Goal: Browse casually: Explore the website without a specific task or goal

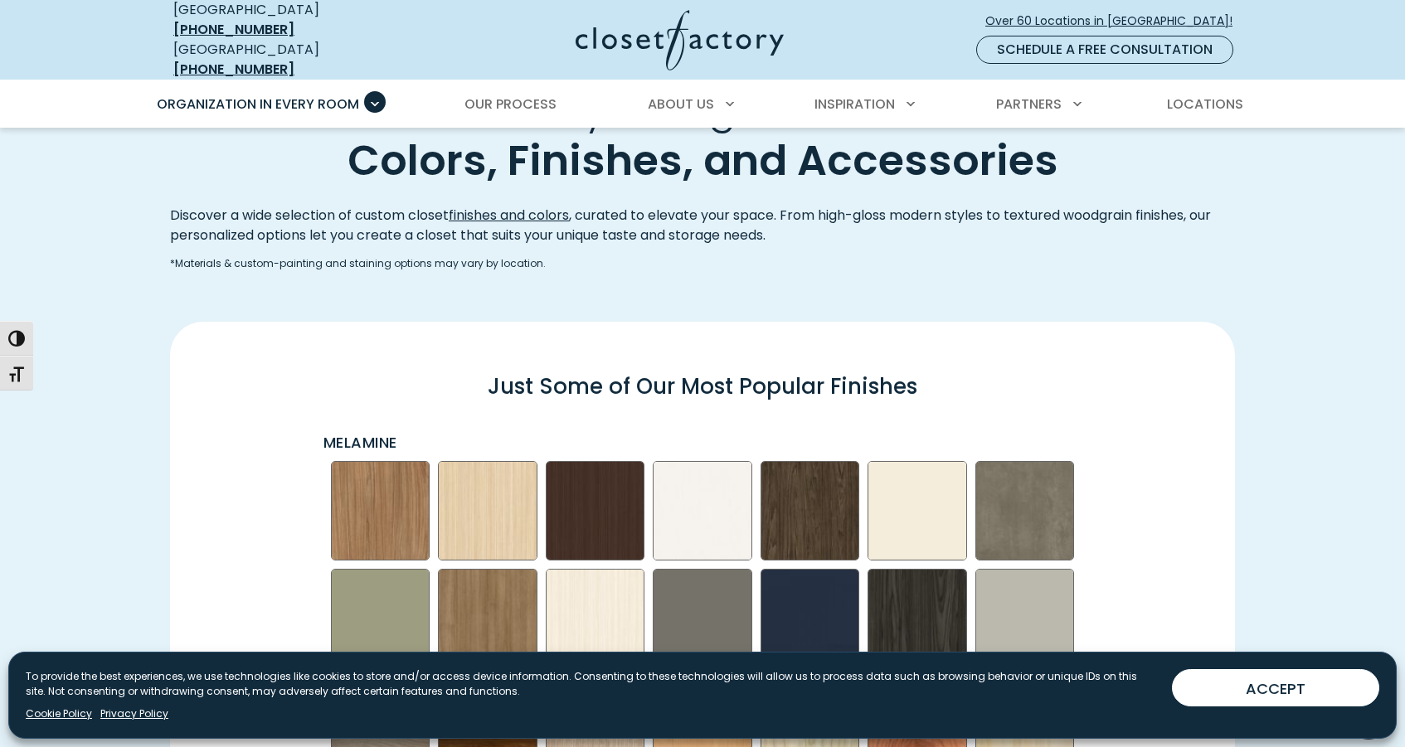
scroll to position [1871, 0]
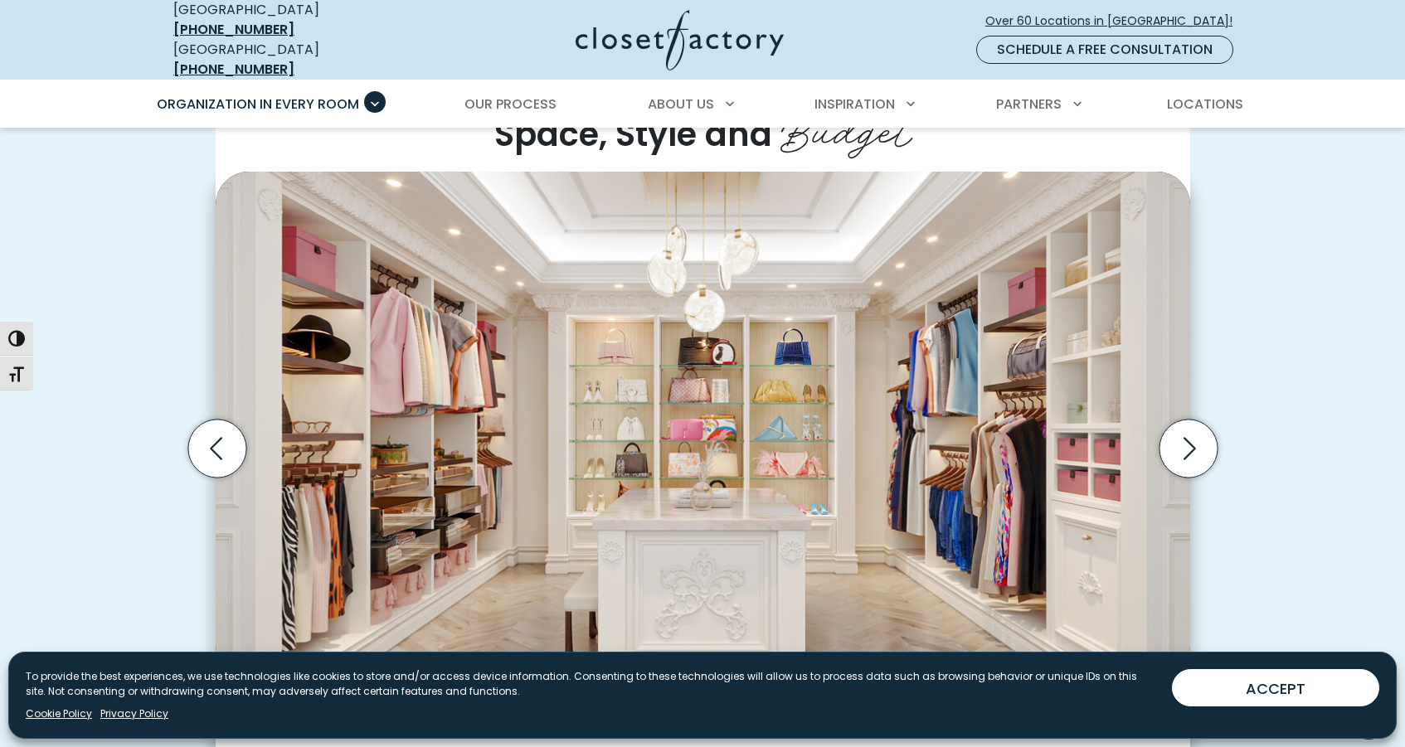
scroll to position [457, 0]
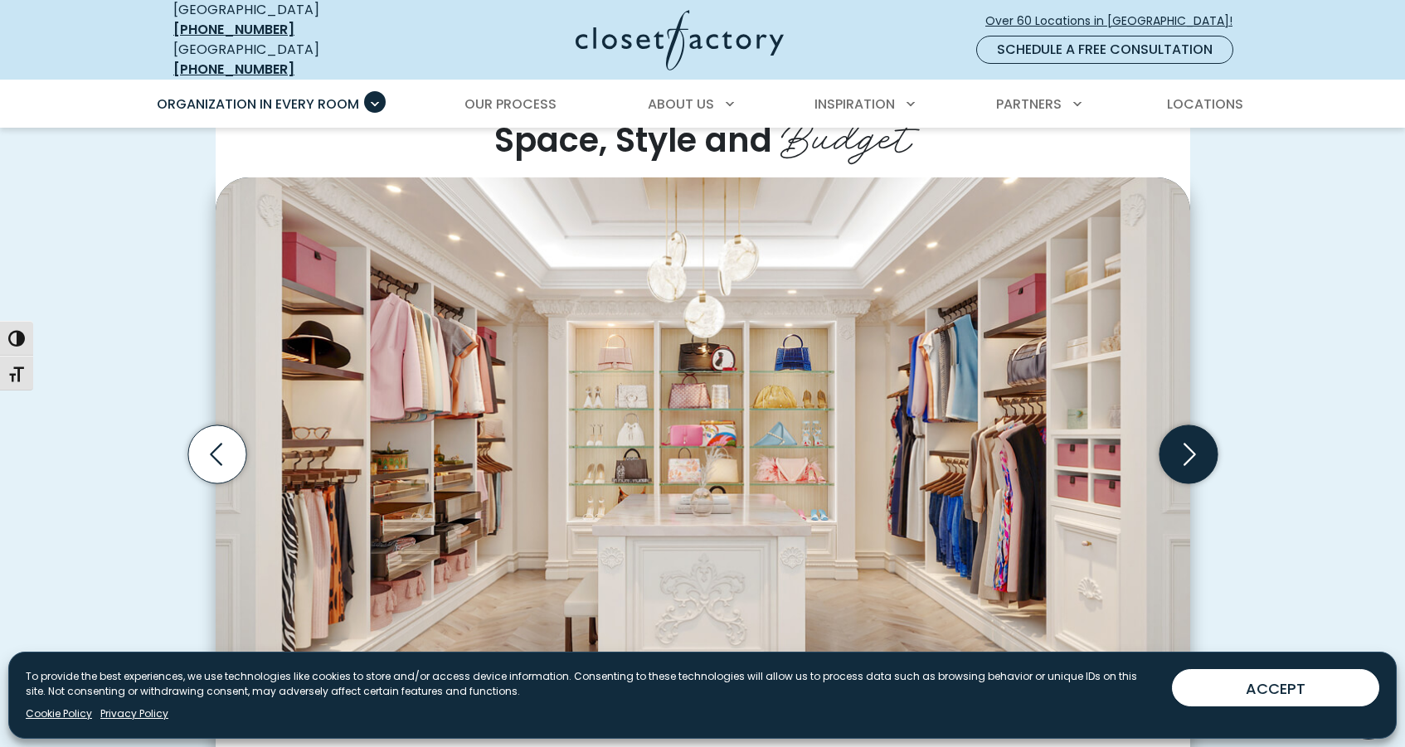
click at [1196, 456] on icon "Next slide" at bounding box center [1188, 455] width 58 height 58
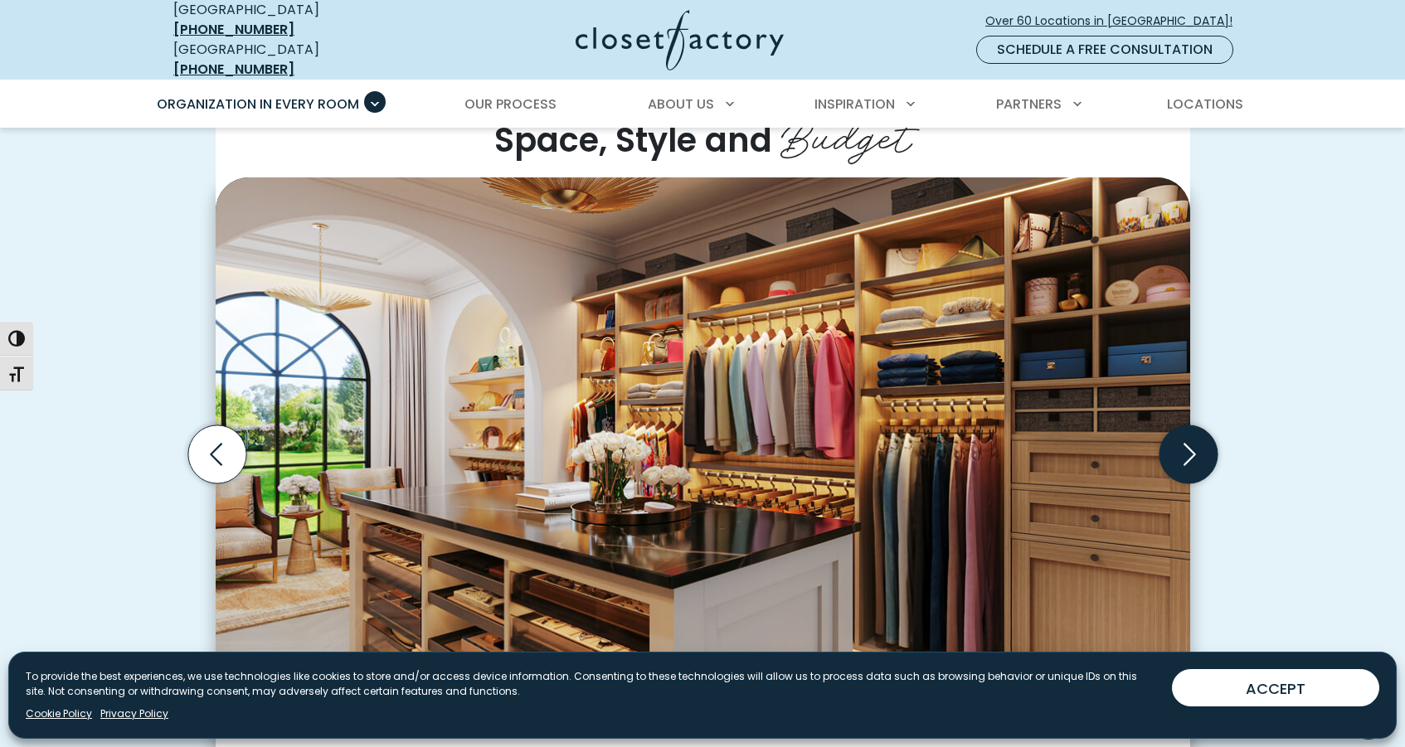
click at [1192, 446] on icon "Next slide" at bounding box center [1188, 455] width 58 height 58
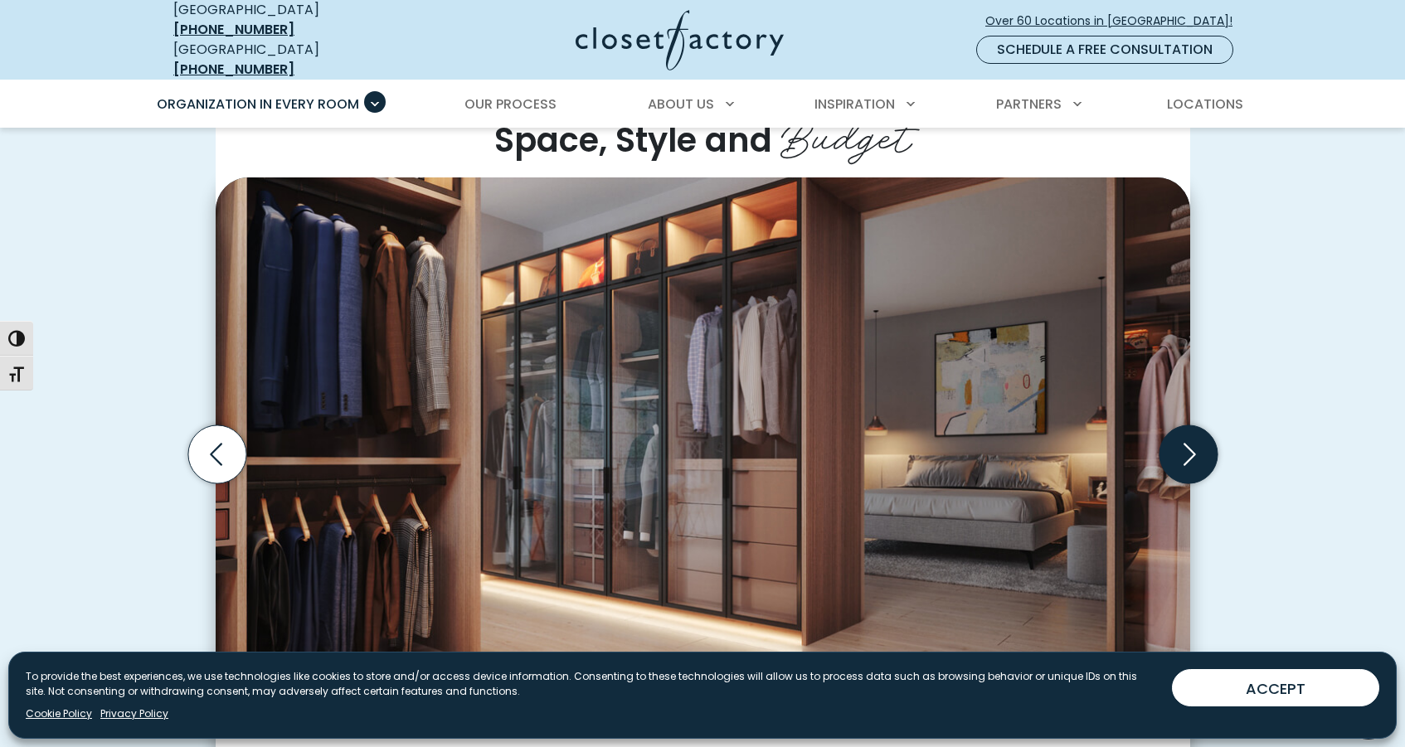
click at [1192, 446] on icon "Next slide" at bounding box center [1188, 455] width 58 height 58
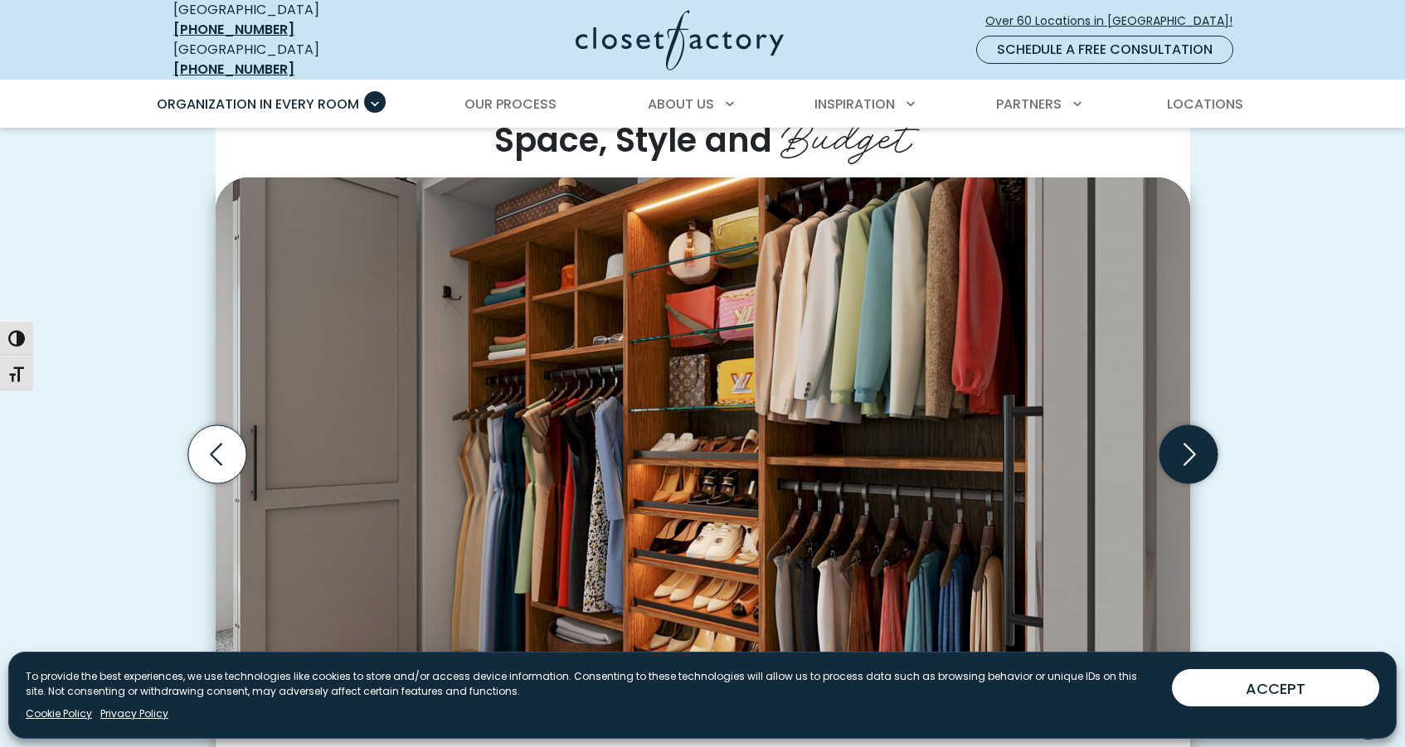
click at [1192, 446] on icon "Next slide" at bounding box center [1188, 455] width 58 height 58
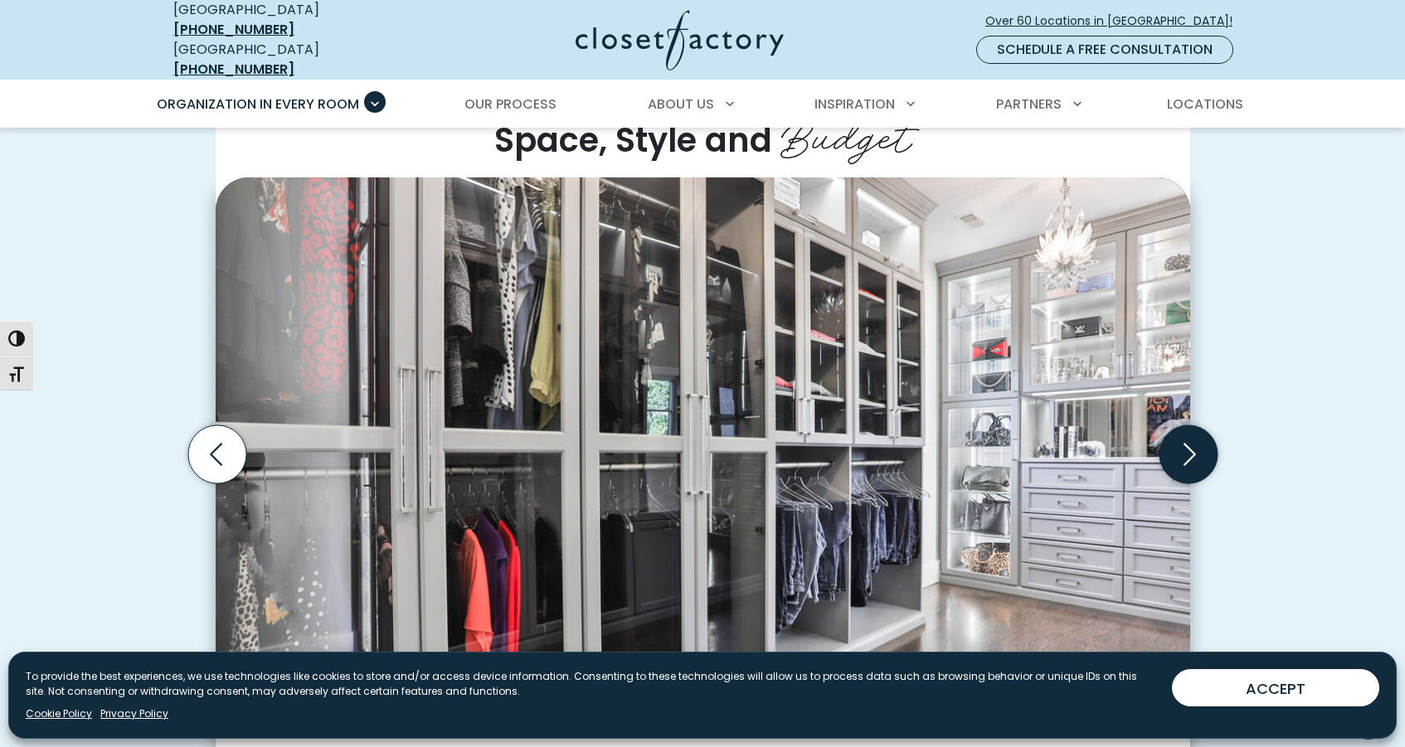
click at [1192, 446] on icon "Next slide" at bounding box center [1188, 455] width 58 height 58
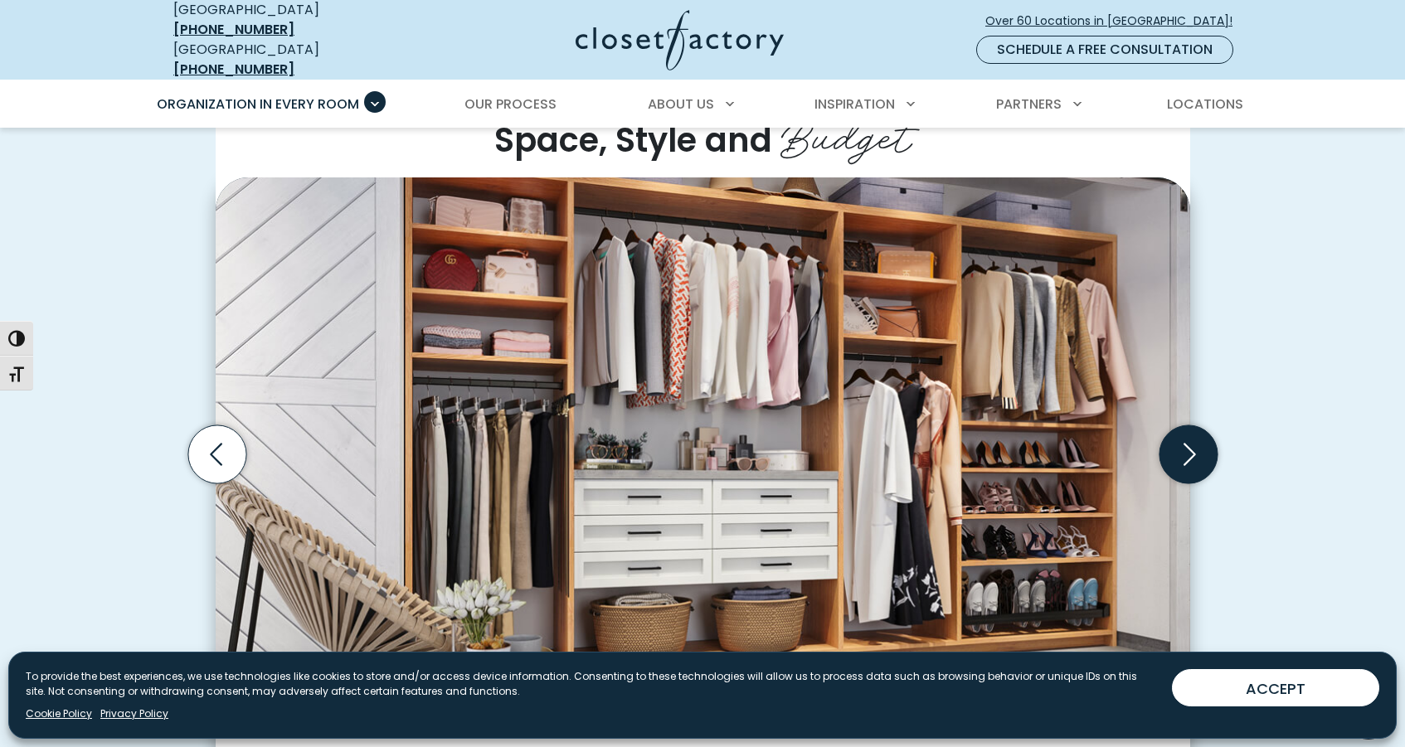
click at [1192, 446] on icon "Next slide" at bounding box center [1188, 455] width 58 height 58
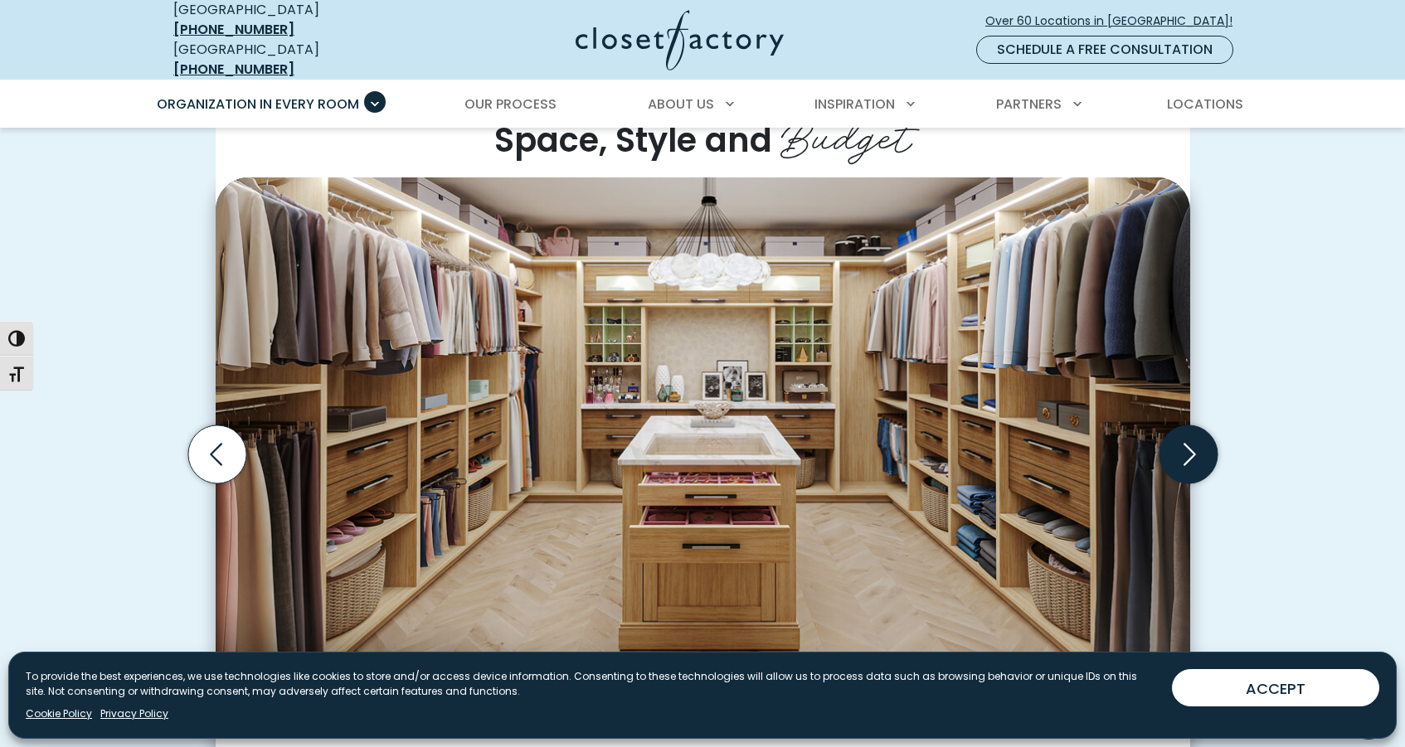
click at [1188, 447] on icon "Next slide" at bounding box center [1188, 455] width 58 height 58
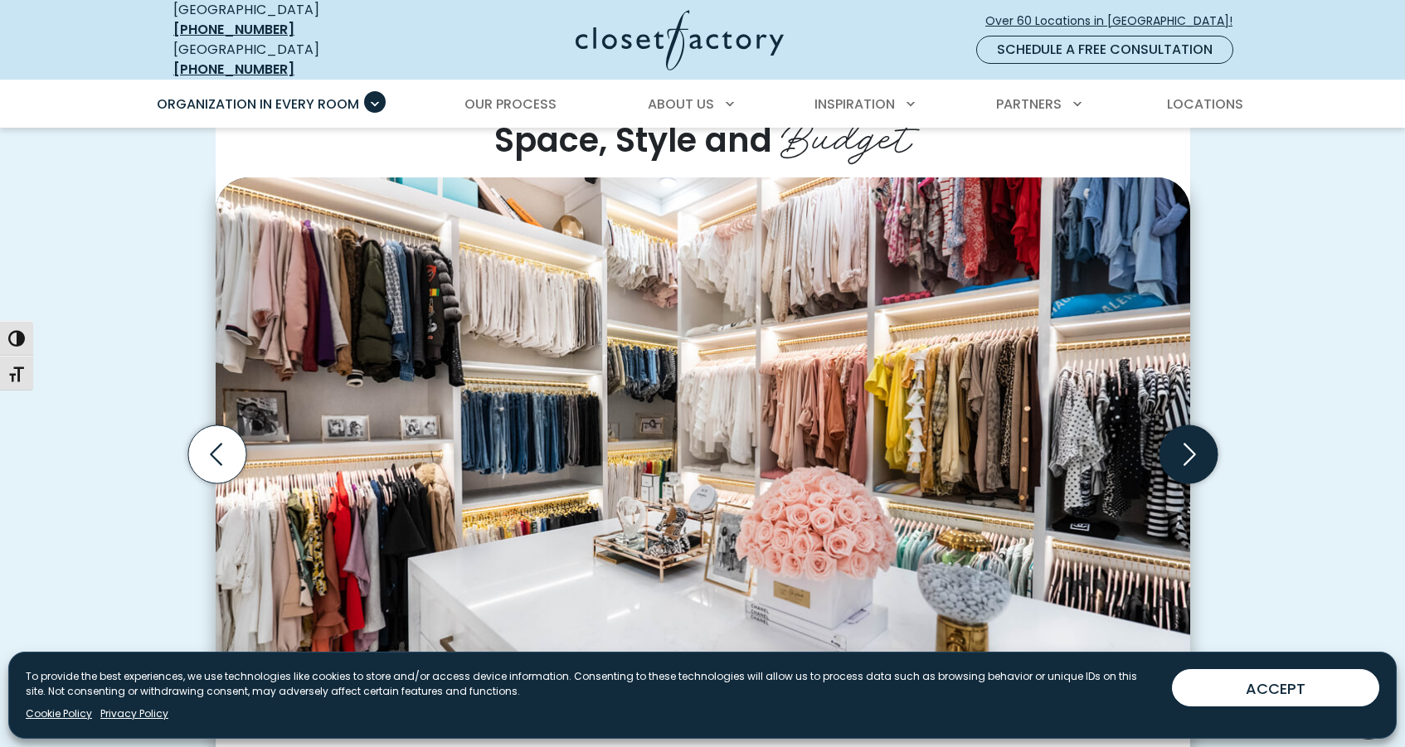
click at [1188, 447] on icon "Next slide" at bounding box center [1188, 455] width 58 height 58
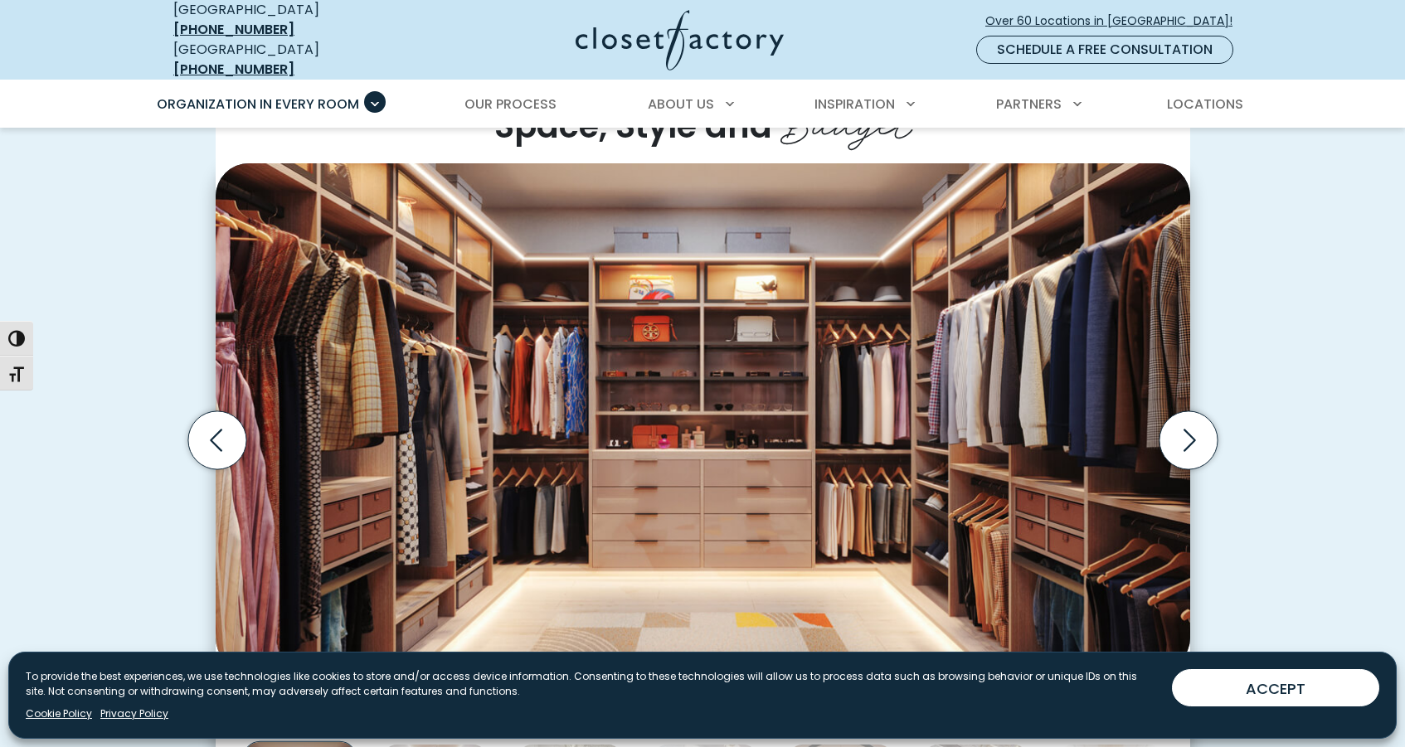
scroll to position [474, 0]
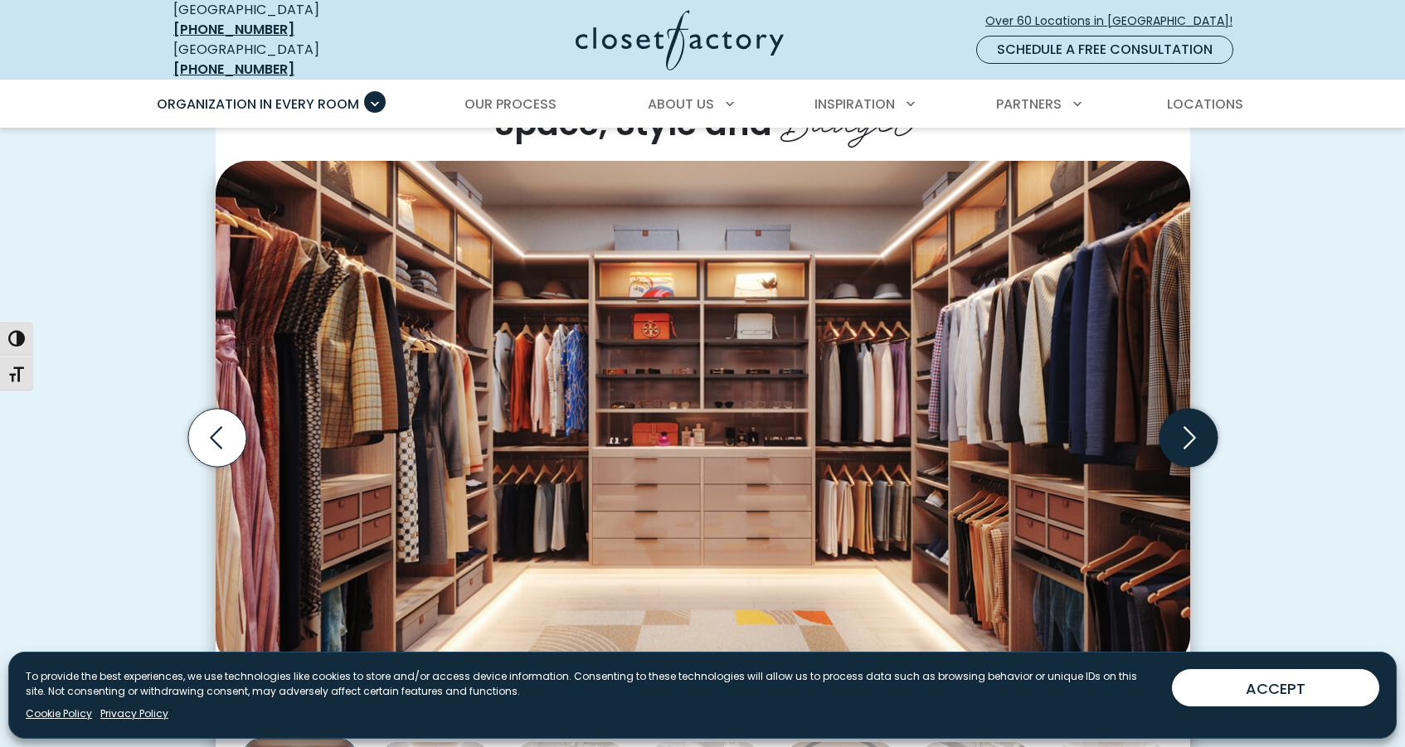
click at [1184, 430] on icon "Next slide" at bounding box center [1188, 438] width 58 height 58
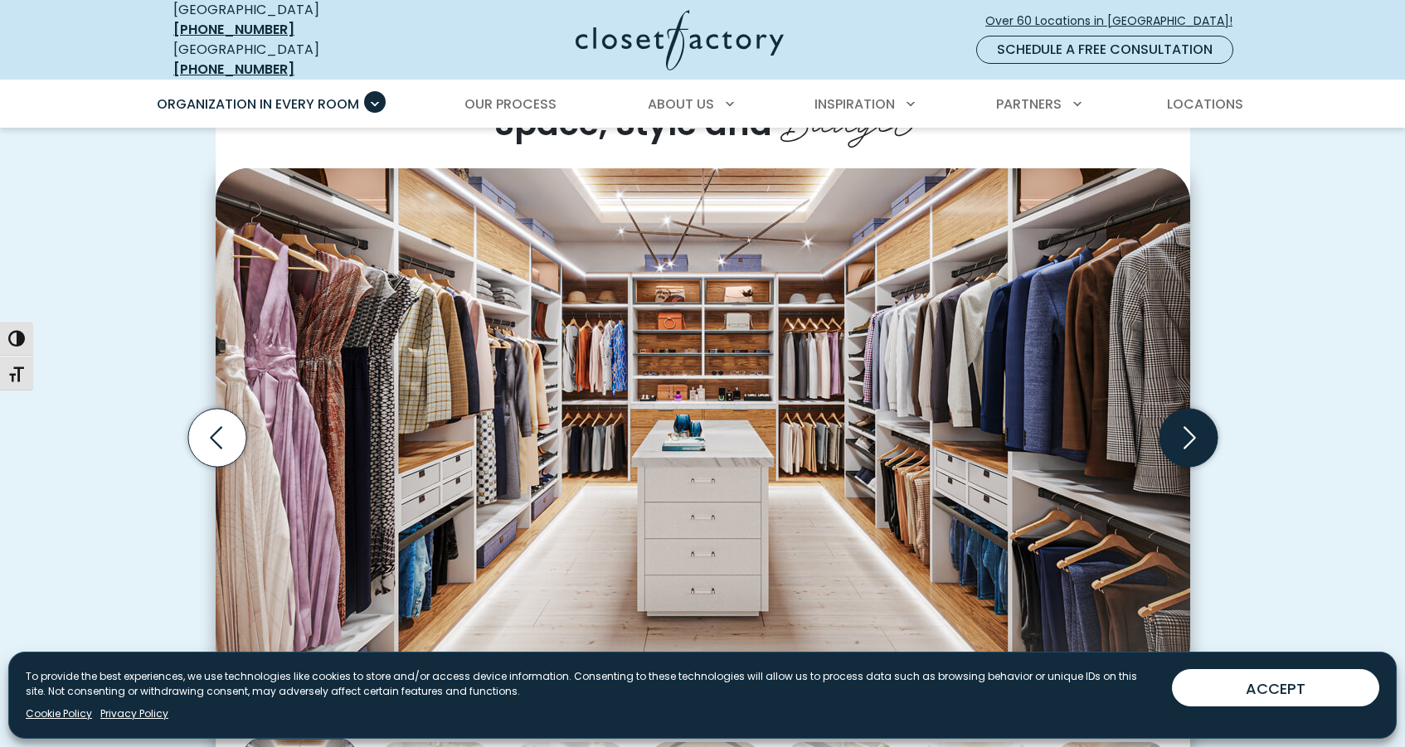
click at [1184, 430] on icon "Next slide" at bounding box center [1188, 438] width 58 height 58
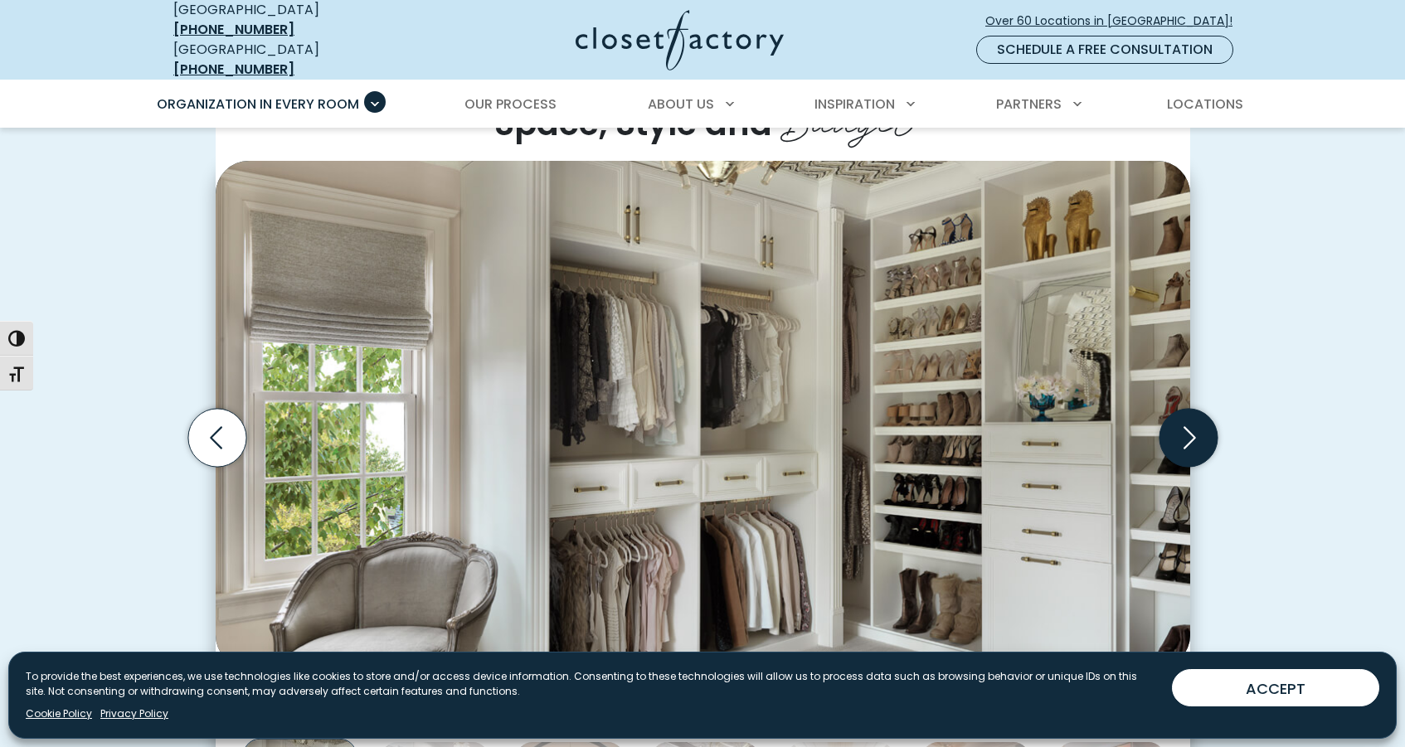
click at [1186, 433] on icon "Next slide" at bounding box center [1190, 437] width 12 height 22
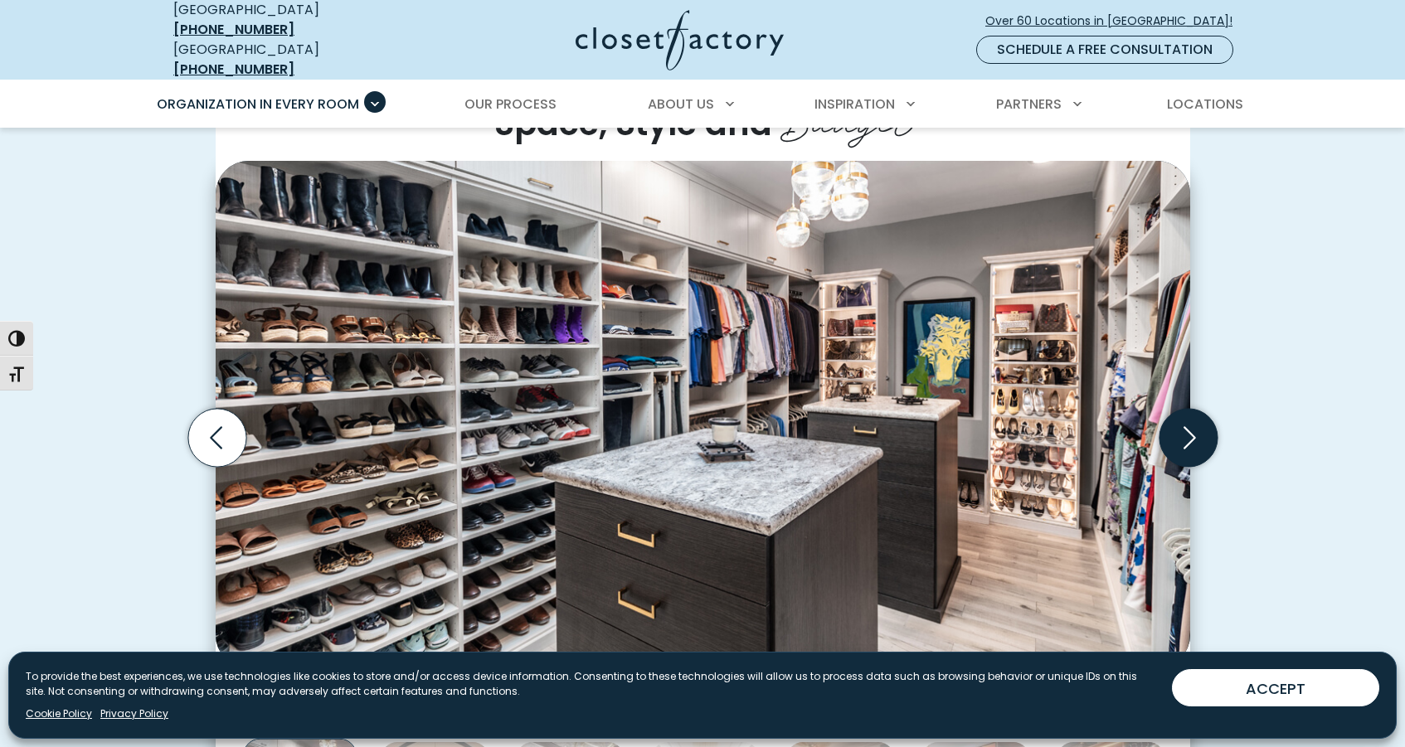
click at [1186, 433] on icon "Next slide" at bounding box center [1190, 437] width 12 height 22
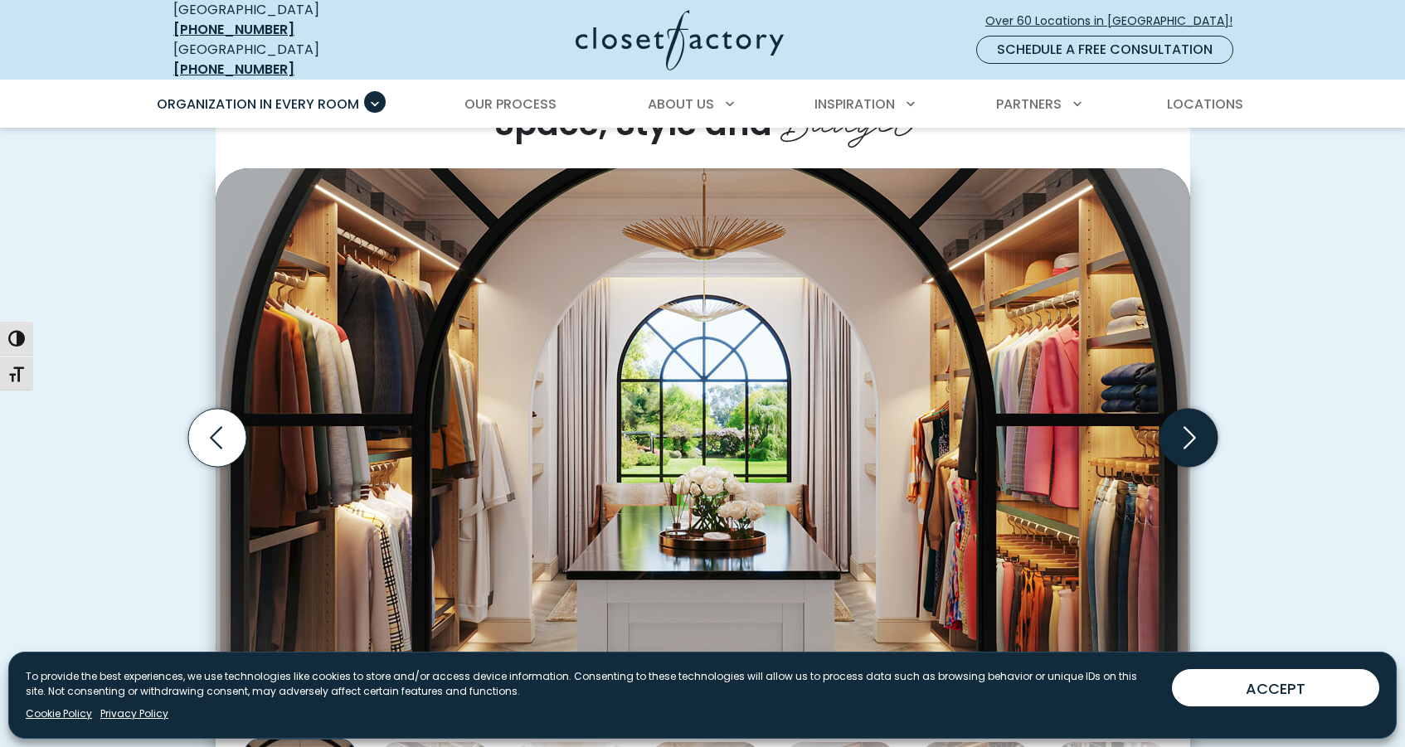
click at [1186, 433] on icon "Next slide" at bounding box center [1190, 437] width 12 height 22
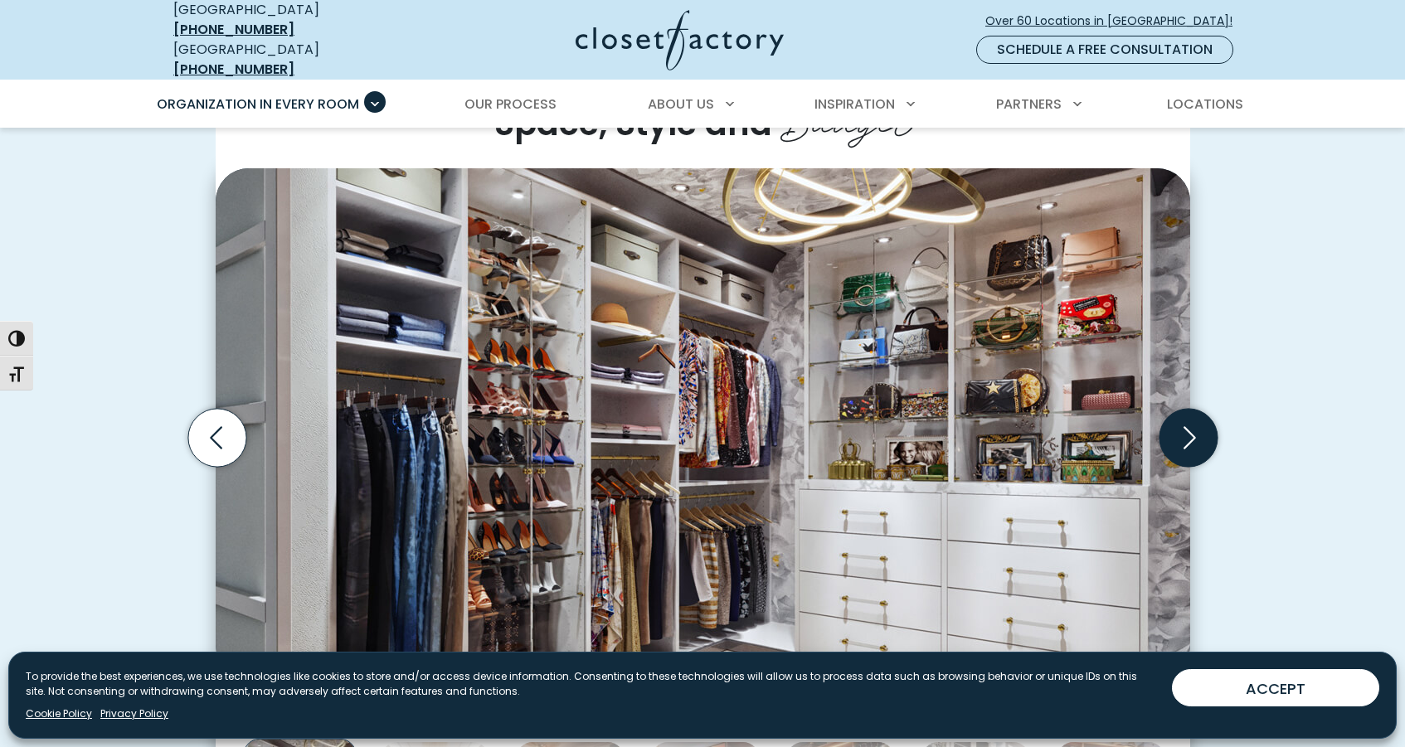
click at [1187, 433] on icon "Next slide" at bounding box center [1190, 437] width 12 height 22
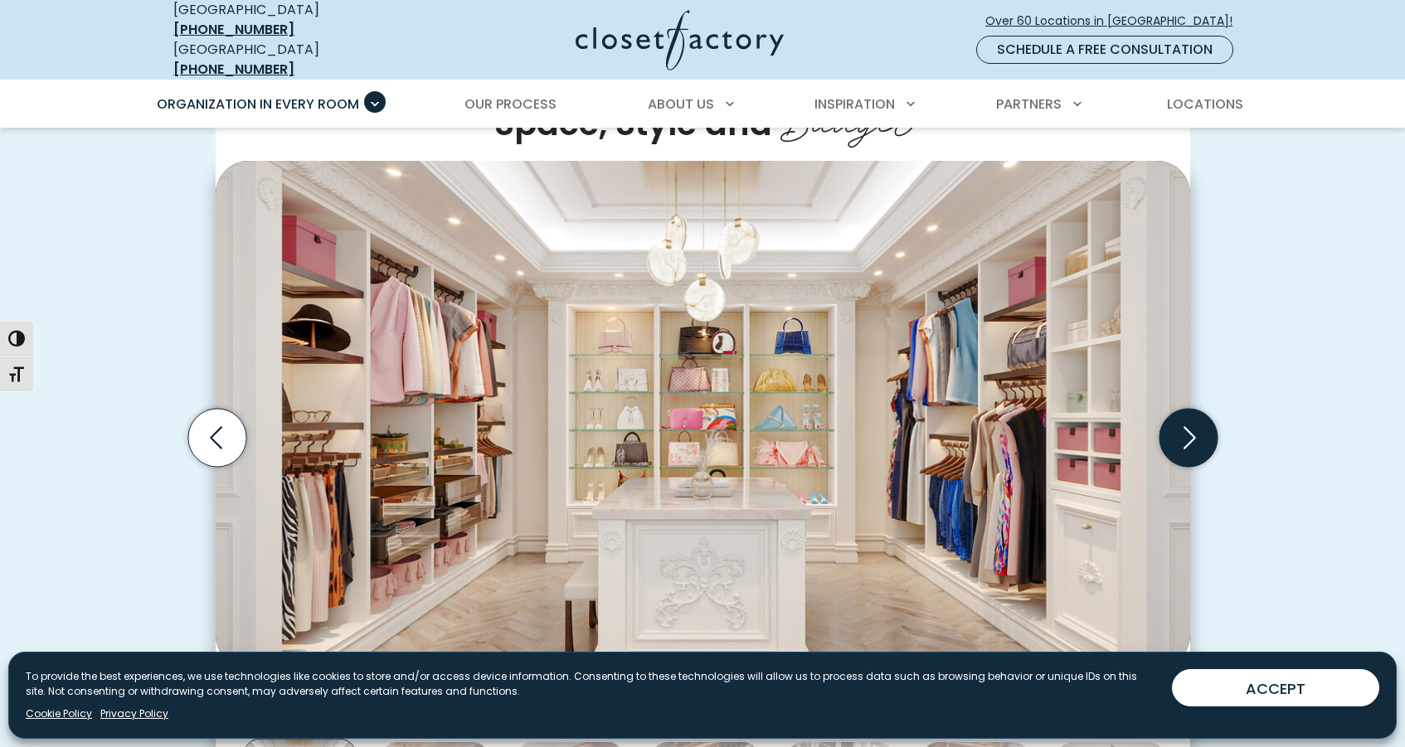
click at [1187, 433] on icon "Next slide" at bounding box center [1190, 437] width 12 height 22
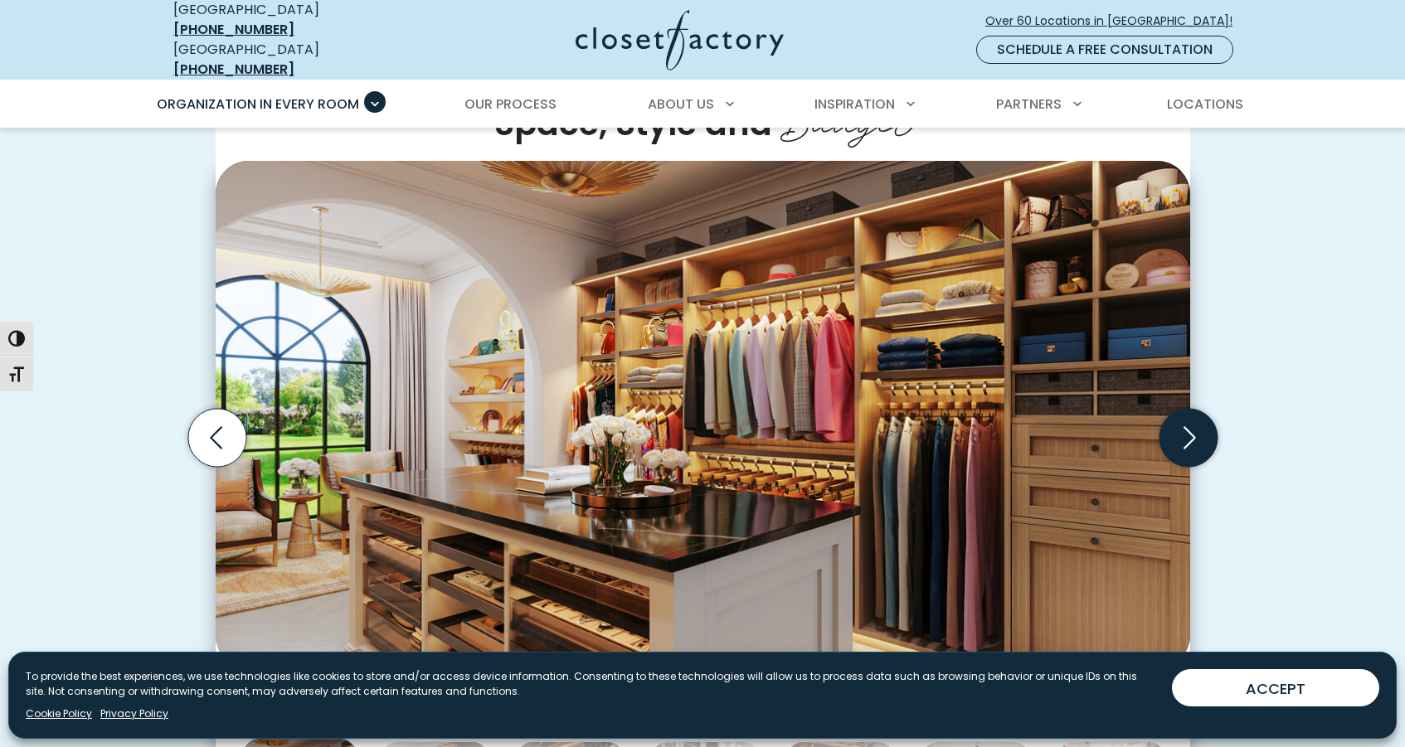
click at [1187, 433] on icon "Next slide" at bounding box center [1190, 437] width 12 height 22
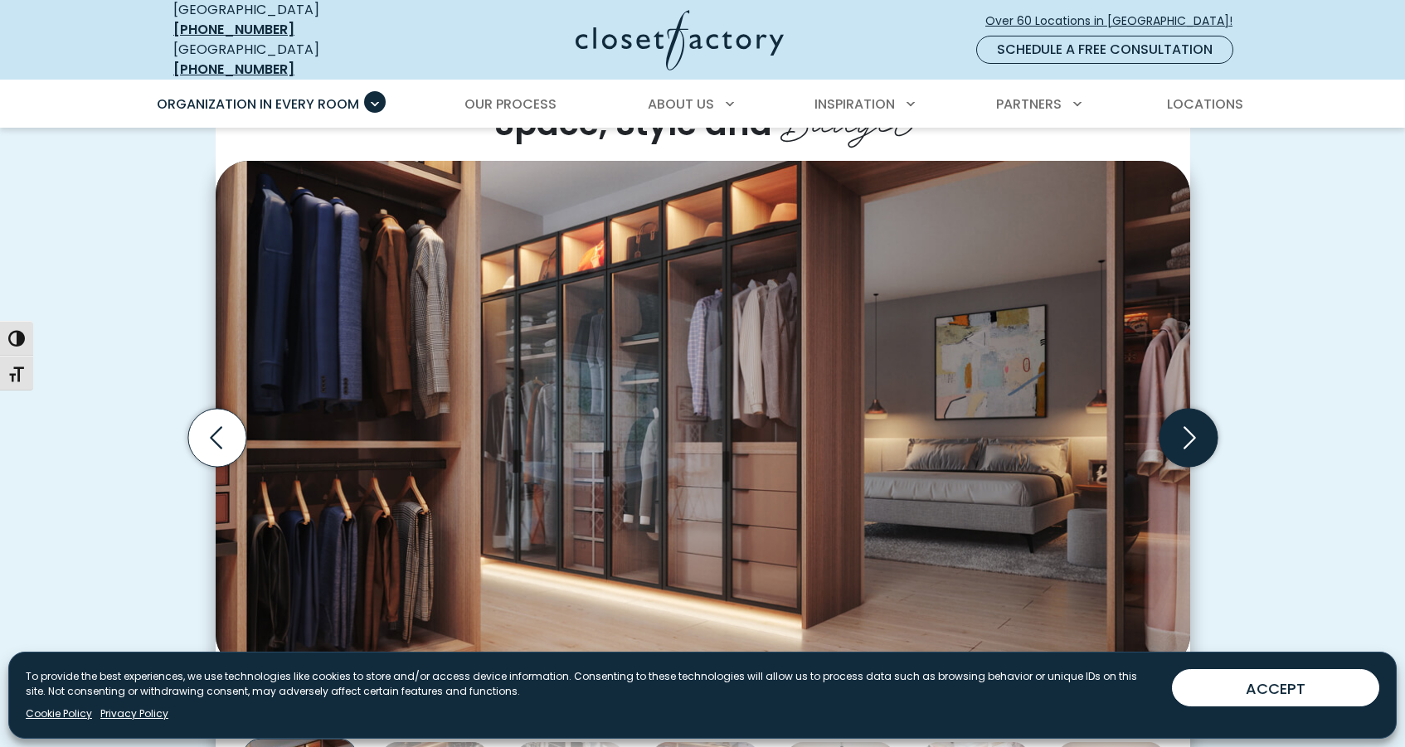
click at [1187, 433] on icon "Next slide" at bounding box center [1190, 437] width 12 height 22
